Goal: Task Accomplishment & Management: Manage account settings

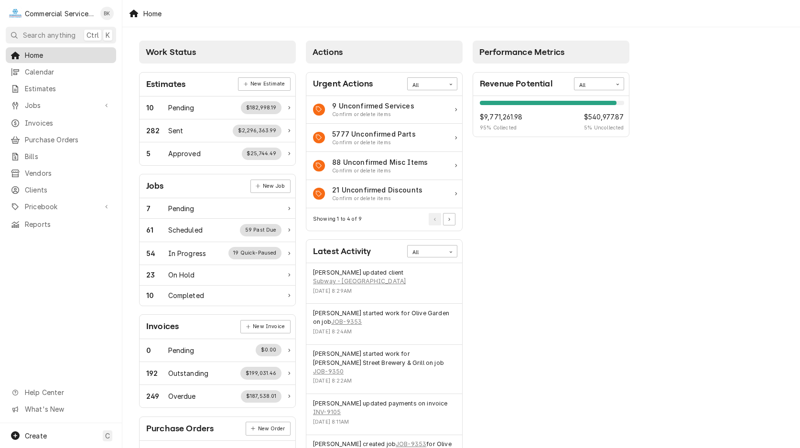
click at [48, 51] on span "Home" at bounding box center [68, 55] width 86 height 10
click at [51, 100] on span "Jobs" at bounding box center [61, 105] width 72 height 10
click at [51, 121] on span "Jobs" at bounding box center [68, 122] width 86 height 10
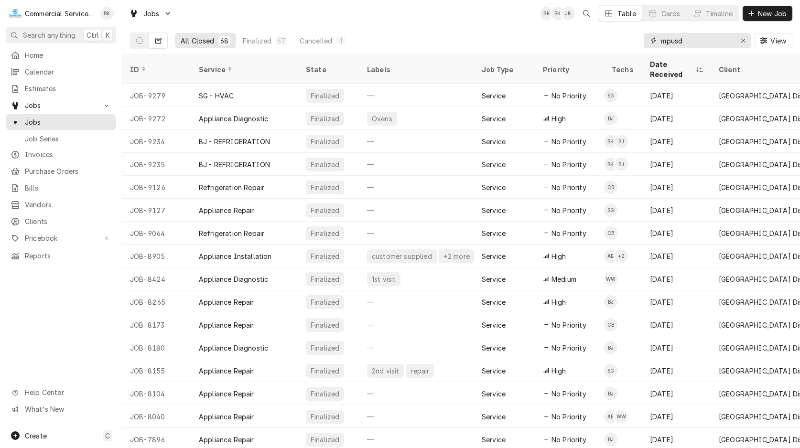
click at [697, 38] on input "mpusd" at bounding box center [697, 40] width 72 height 15
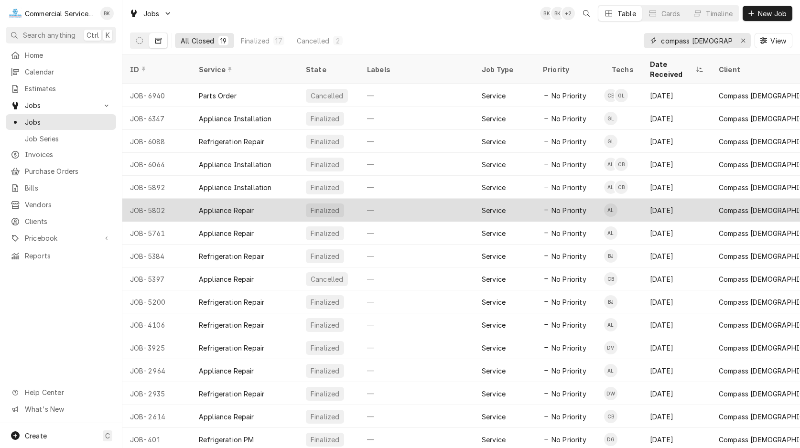
type input "compass [DEMOGRAPHIC_DATA]"
click at [445, 200] on div "—" at bounding box center [416, 210] width 115 height 23
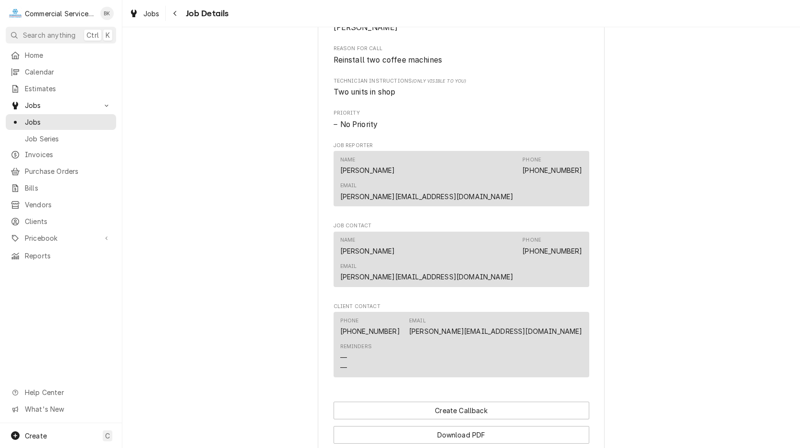
scroll to position [633, 0]
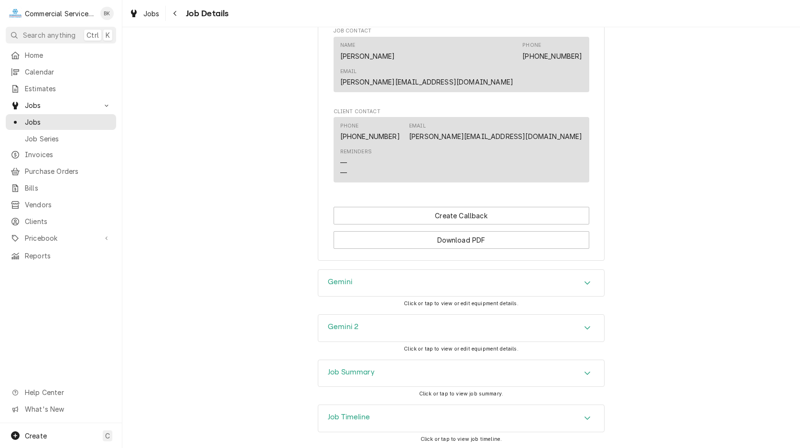
click at [505, 270] on div "Gemini" at bounding box center [461, 283] width 286 height 27
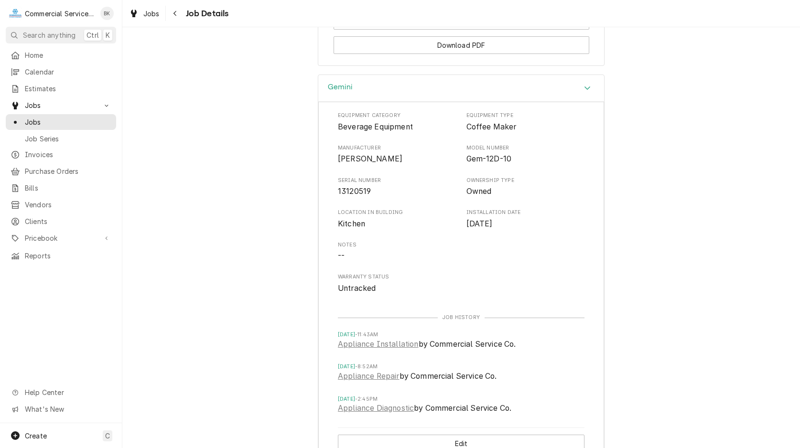
scroll to position [974, 0]
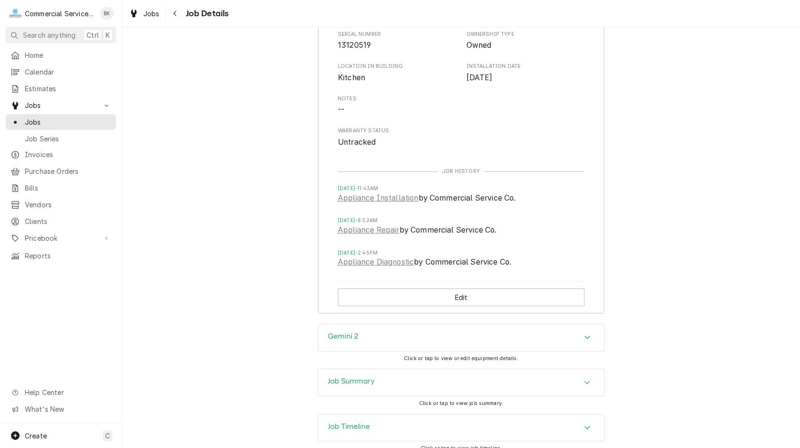
click at [473, 324] on div "Gemini 2" at bounding box center [461, 337] width 286 height 27
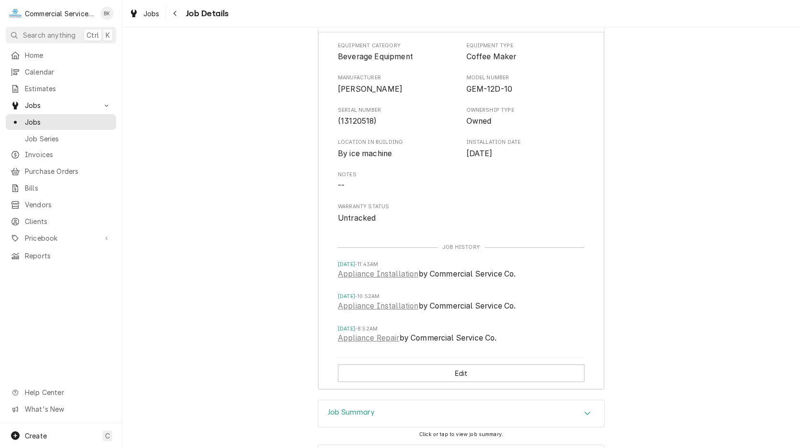
scroll to position [1341, 0]
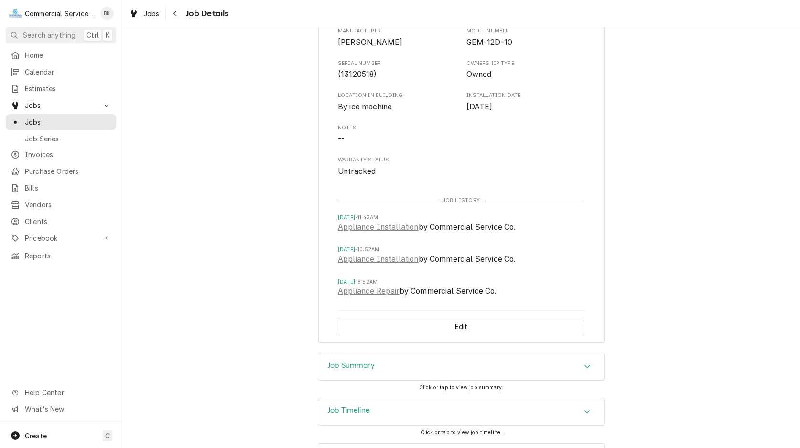
click at [416, 353] on div "Job Summary" at bounding box center [461, 366] width 286 height 27
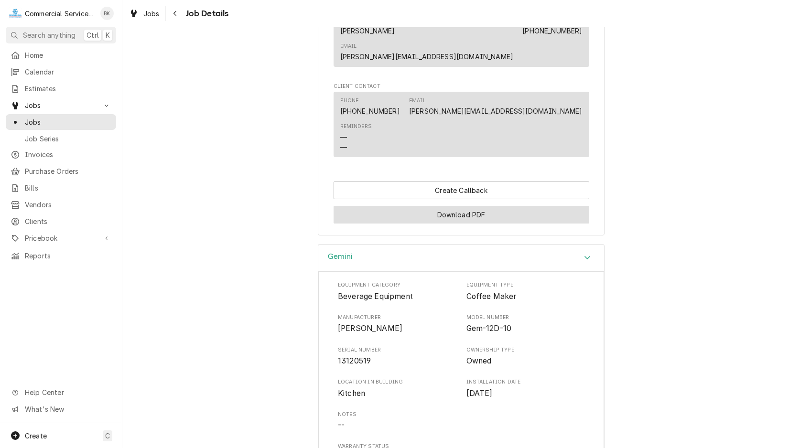
scroll to position [707, 0]
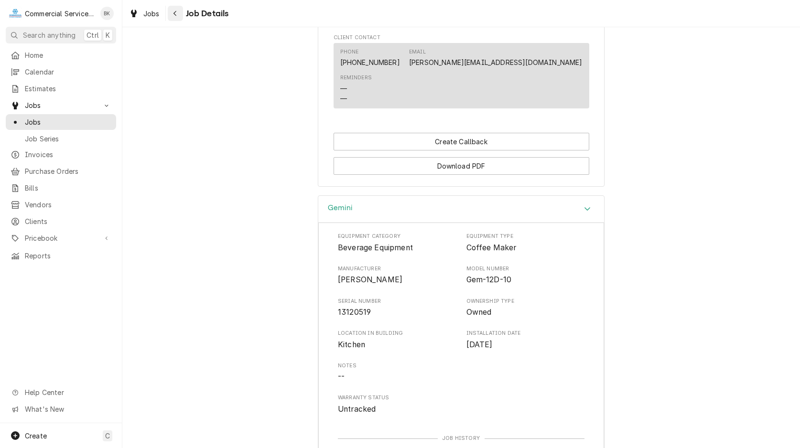
click at [176, 12] on icon "Navigate back" at bounding box center [175, 13] width 4 height 7
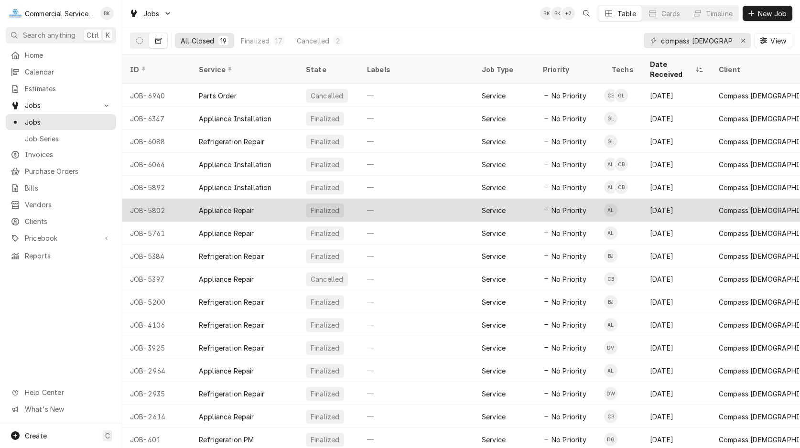
click at [407, 199] on div "—" at bounding box center [416, 210] width 115 height 23
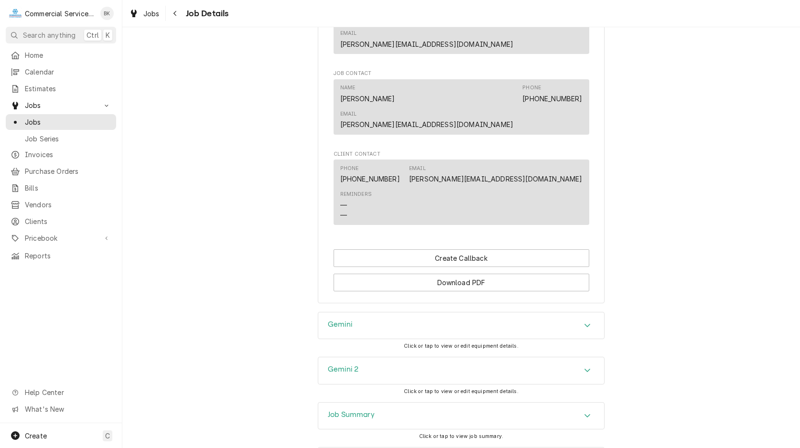
scroll to position [633, 0]
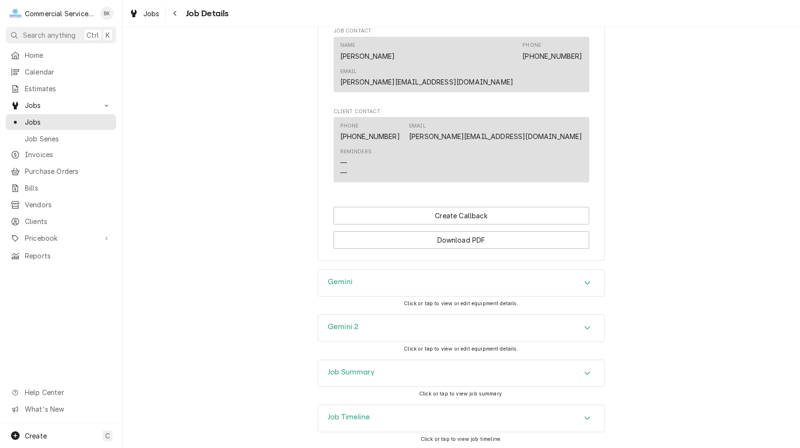
click at [423, 315] on div "Gemini 2" at bounding box center [461, 328] width 286 height 27
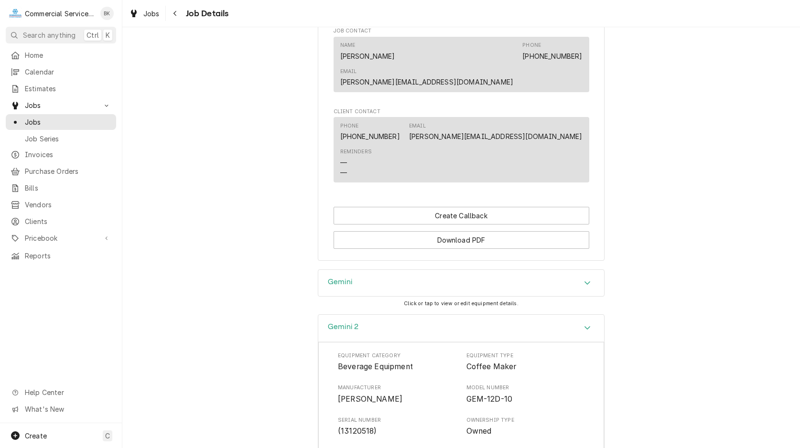
click at [430, 270] on div "Gemini" at bounding box center [461, 283] width 286 height 27
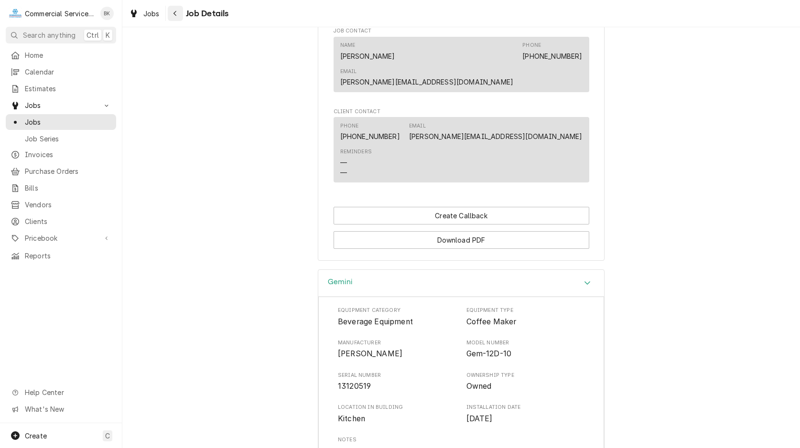
click at [174, 15] on icon "Navigate back" at bounding box center [175, 13] width 4 height 7
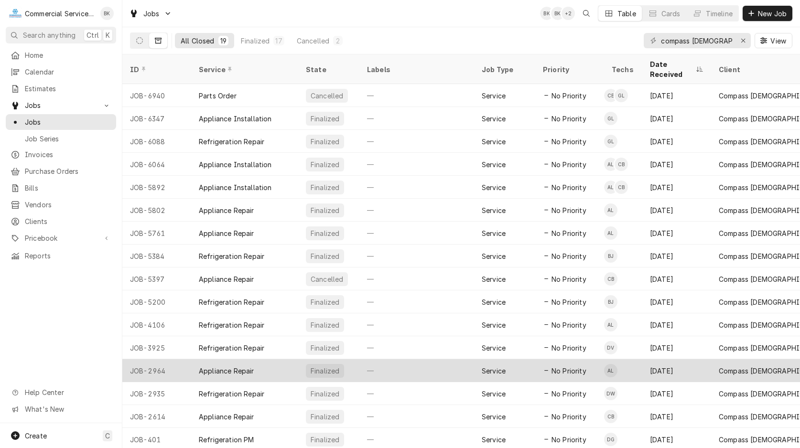
click at [369, 361] on div "—" at bounding box center [416, 370] width 115 height 23
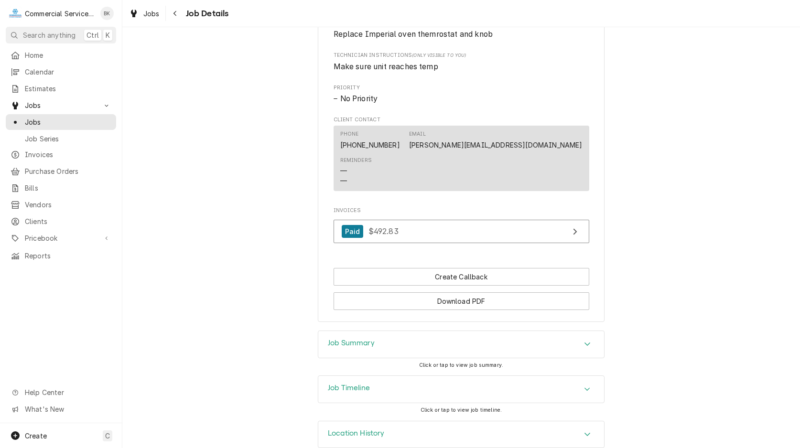
scroll to position [504, 0]
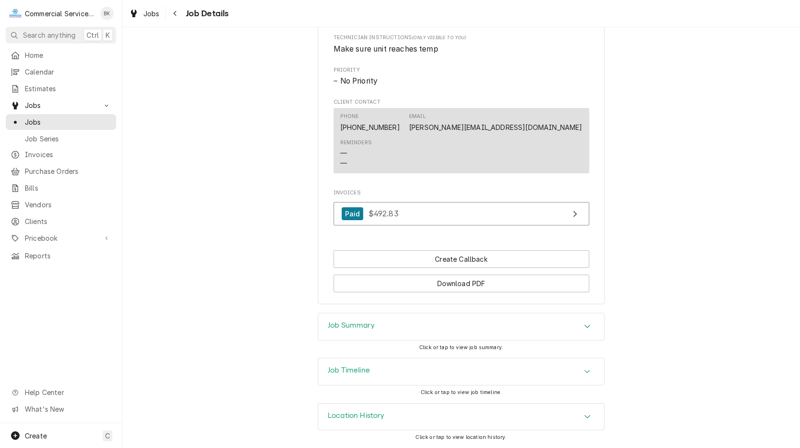
click at [393, 327] on div "Job Summary" at bounding box center [461, 326] width 286 height 27
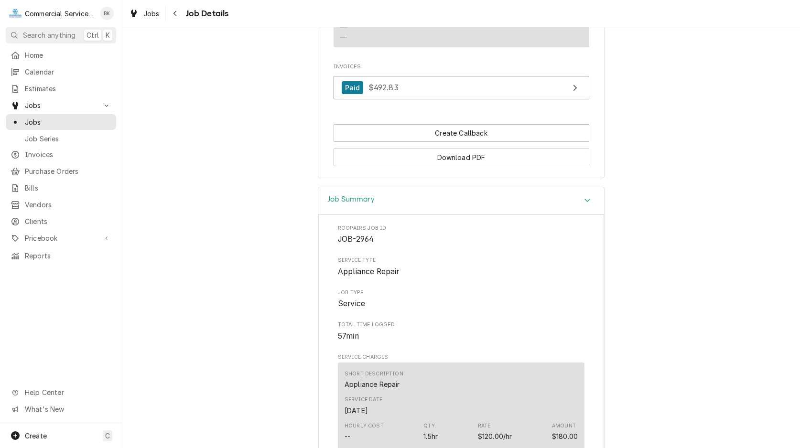
scroll to position [558, 0]
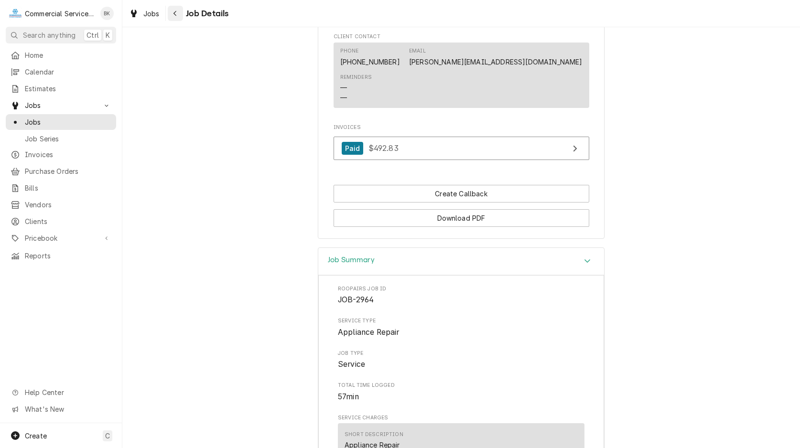
click at [176, 12] on icon "Navigate back" at bounding box center [175, 13] width 4 height 7
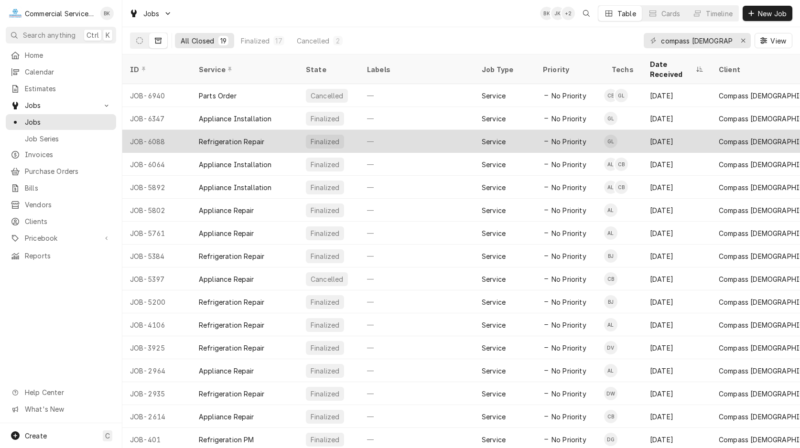
click at [388, 131] on div "—" at bounding box center [416, 141] width 115 height 23
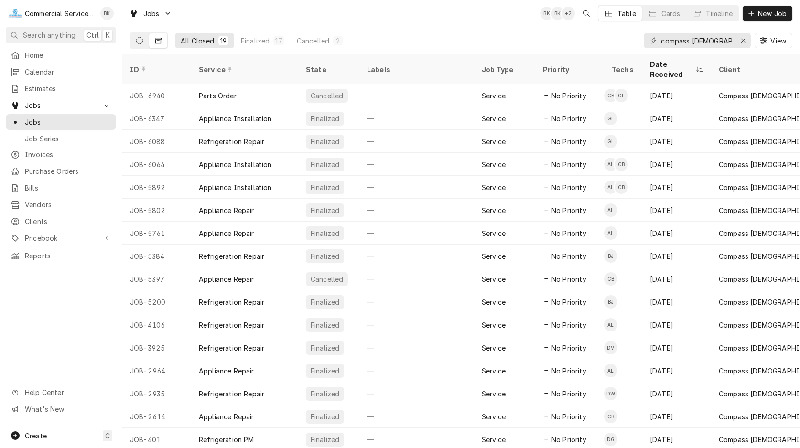
click at [135, 38] on button "Dynamic Content Wrapper" at bounding box center [139, 40] width 18 height 15
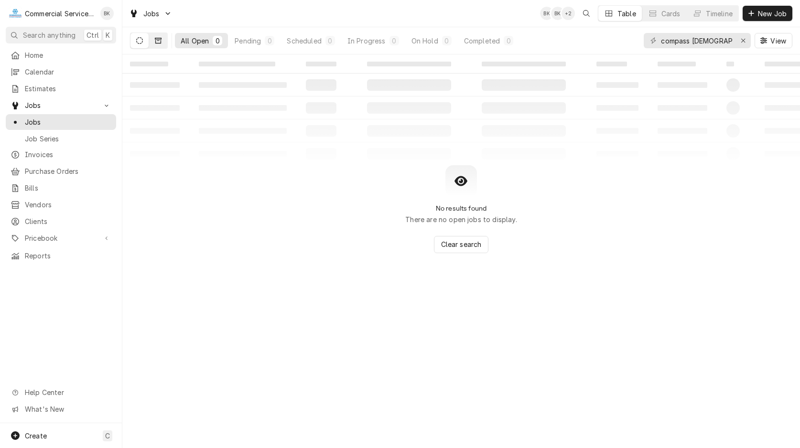
click at [165, 39] on button "Dynamic Content Wrapper" at bounding box center [158, 40] width 18 height 15
